Goal: Register for event/course

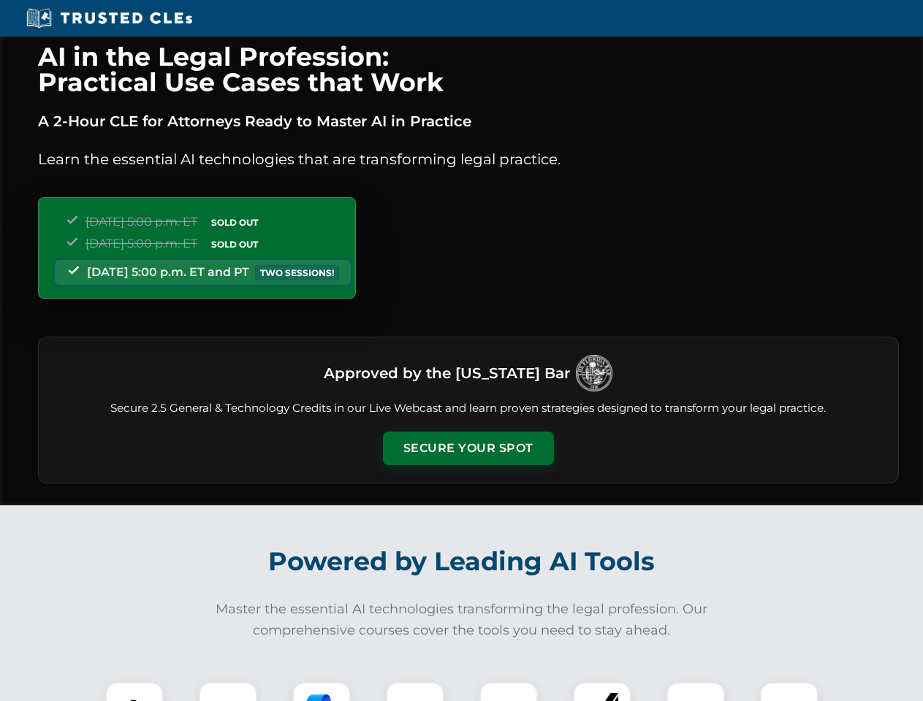
click at [468, 449] on button "Secure Your Spot" at bounding box center [468, 449] width 171 height 34
click at [134, 692] on img at bounding box center [134, 711] width 42 height 42
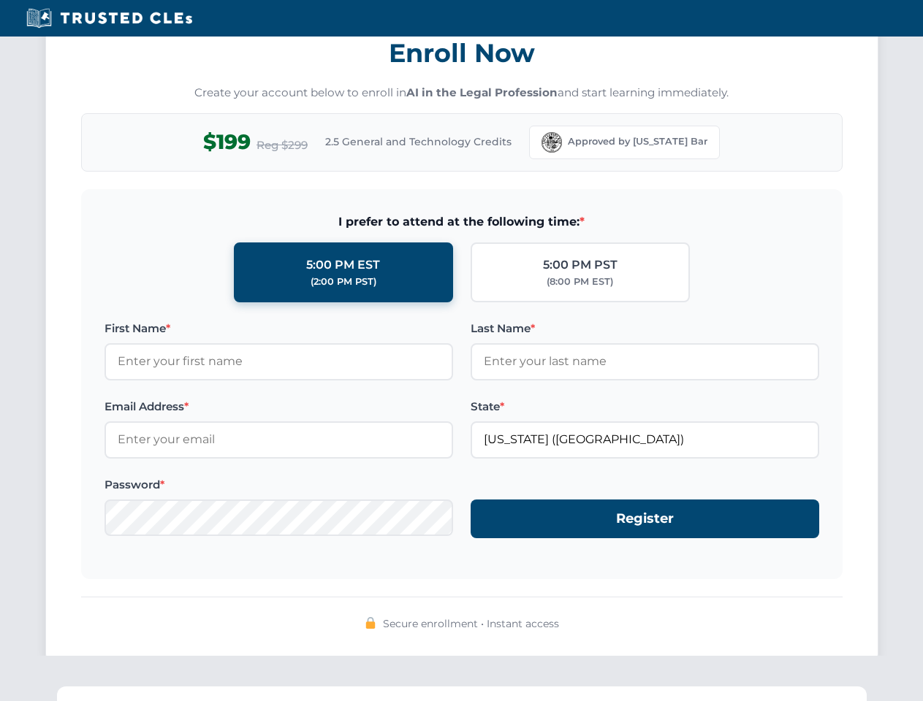
scroll to position [1434, 0]
